Goal: Task Accomplishment & Management: Manage account settings

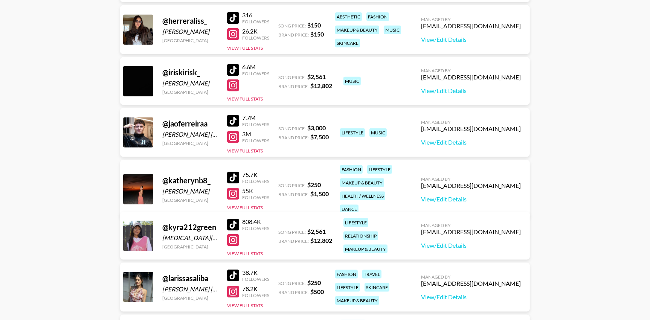
scroll to position [836, 0]
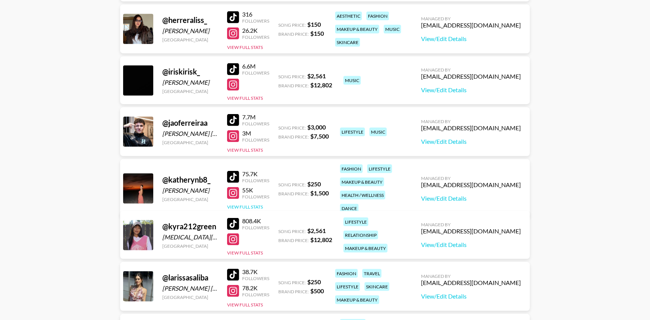
click at [253, 204] on button "View Full Stats" at bounding box center [245, 207] width 36 height 6
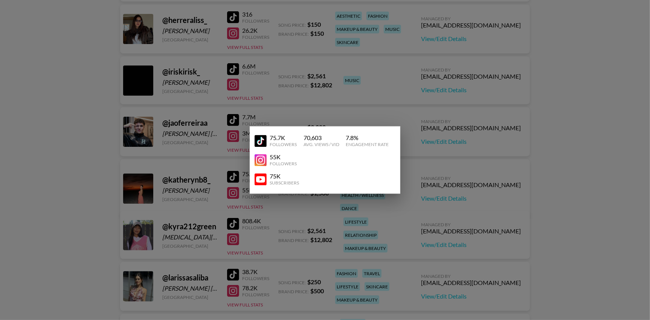
click at [473, 180] on div at bounding box center [325, 160] width 650 height 320
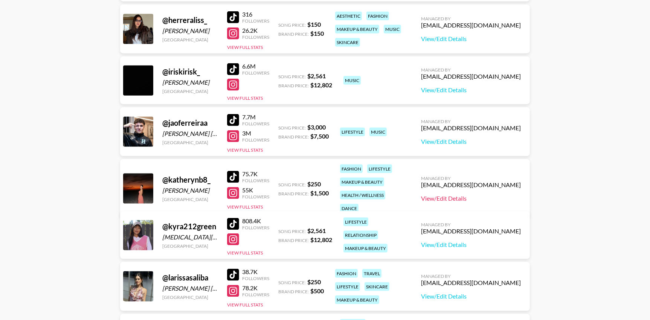
click at [478, 195] on link "View/Edit Details" at bounding box center [471, 199] width 100 height 8
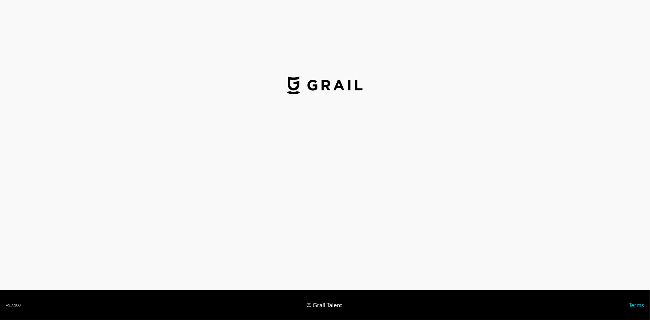
select select "USD"
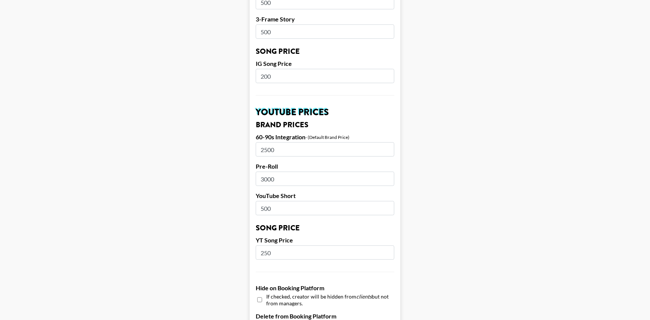
scroll to position [459, 0]
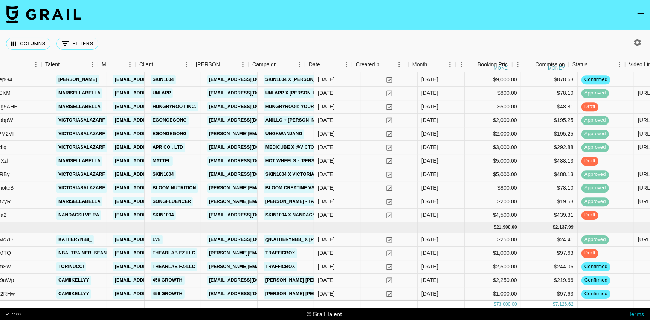
scroll to position [88, 115]
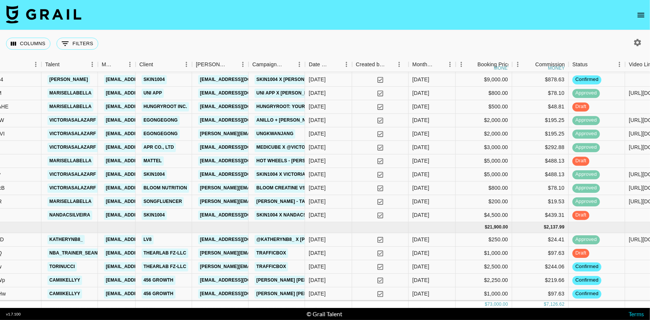
click at [641, 12] on icon "open drawer" at bounding box center [641, 15] width 9 height 9
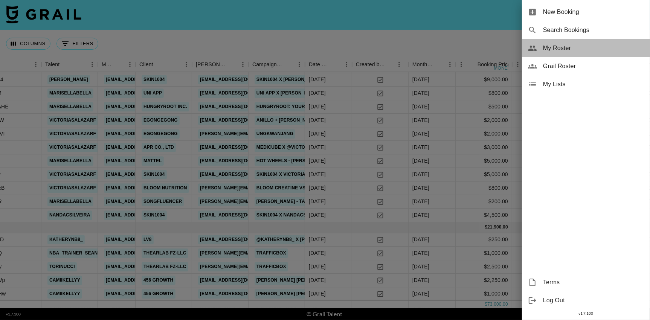
click at [567, 49] on span "My Roster" at bounding box center [593, 48] width 101 height 9
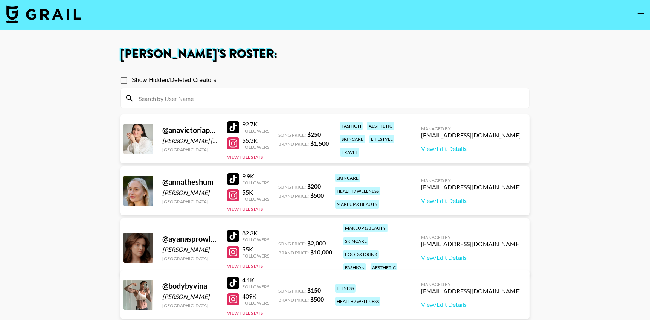
click at [233, 126] on div at bounding box center [233, 127] width 12 height 12
click at [232, 145] on div at bounding box center [233, 144] width 12 height 12
